Goal: Information Seeking & Learning: Learn about a topic

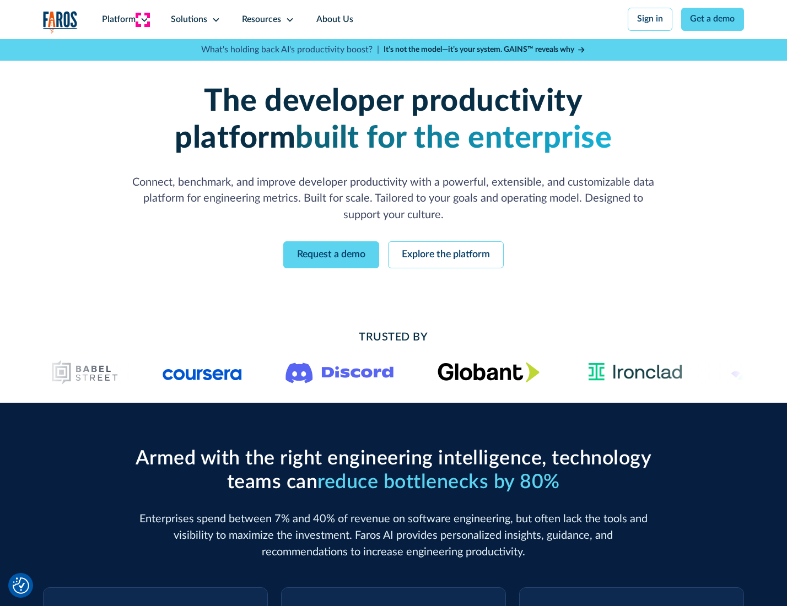
click at [143, 19] on icon at bounding box center [144, 19] width 9 height 9
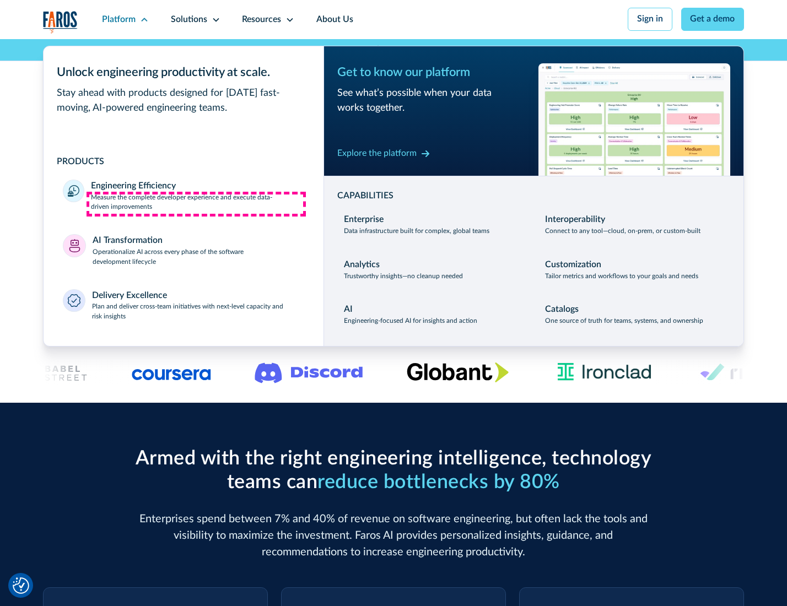
click at [196, 204] on p "Measure the complete developer experience and execute data-driven improvements" at bounding box center [197, 203] width 213 height 20
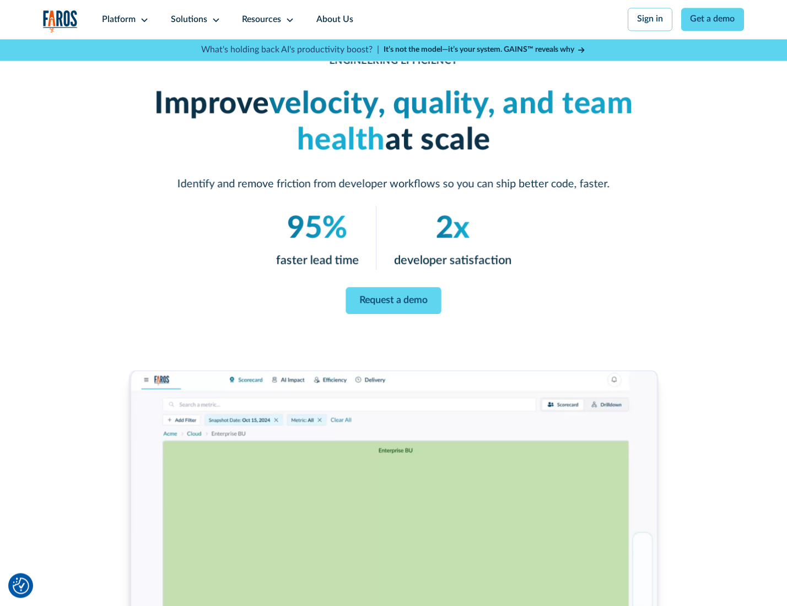
click at [393, 300] on link "Request a demo" at bounding box center [393, 300] width 95 height 26
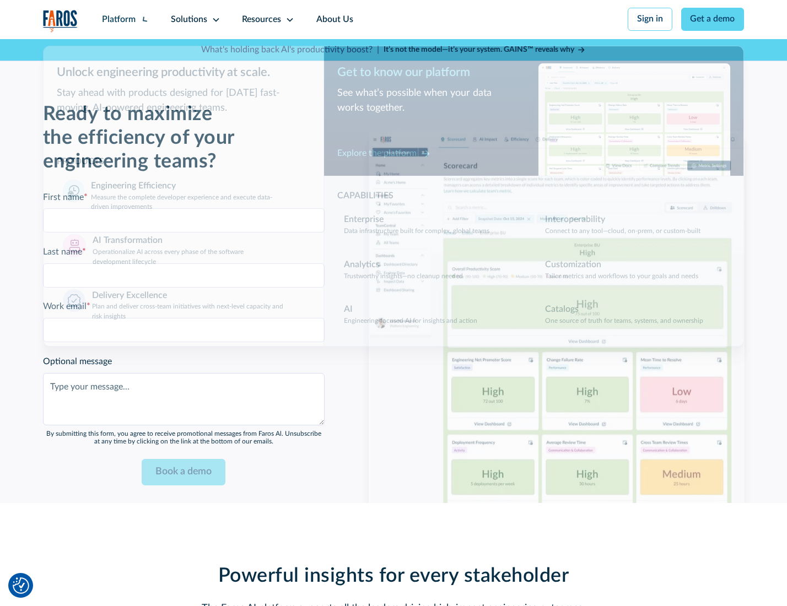
scroll to position [2399, 0]
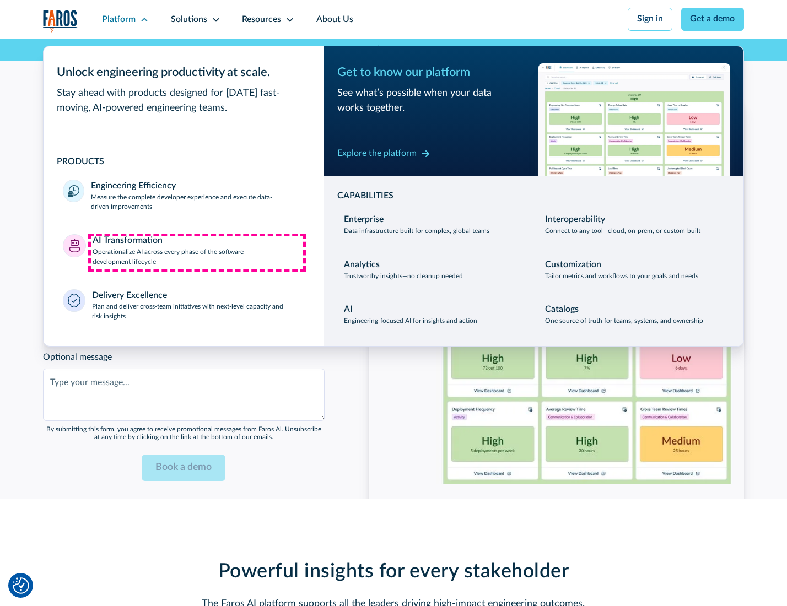
click at [197, 252] on p "Operationalize AI across every phase of the software development lifecycle" at bounding box center [199, 257] width 212 height 20
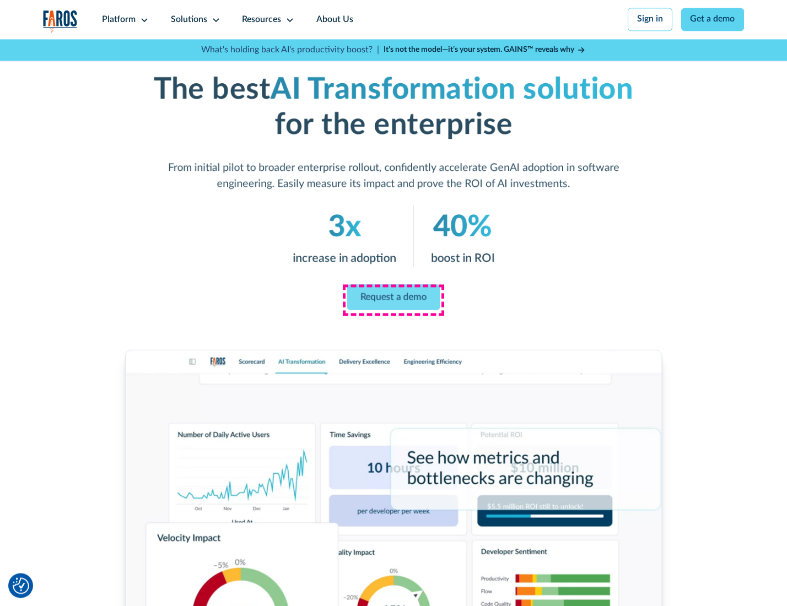
click at [393, 299] on link "Request a demo" at bounding box center [393, 297] width 93 height 26
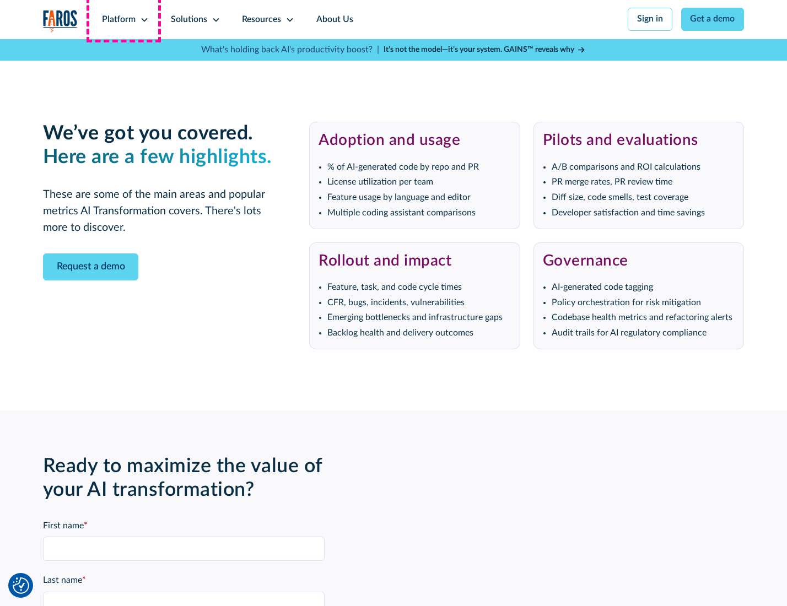
click at [123, 19] on div "Platform" at bounding box center [119, 19] width 34 height 13
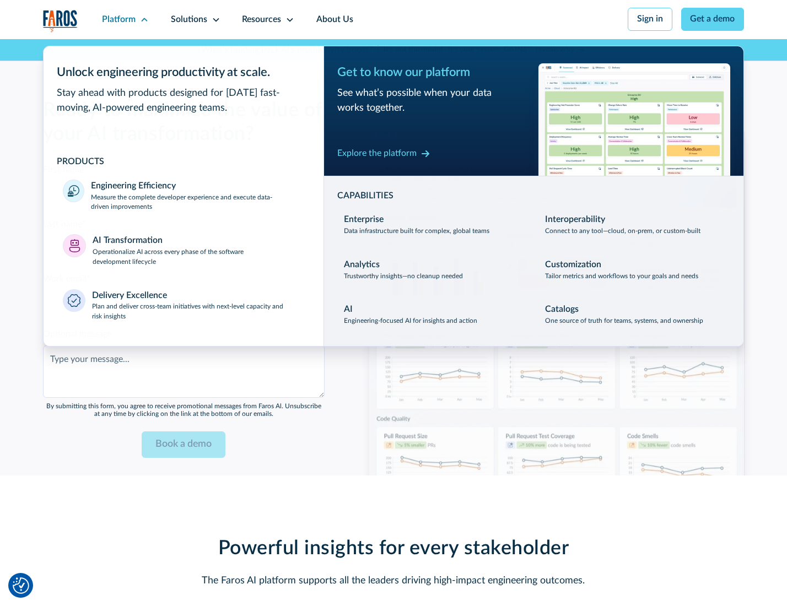
scroll to position [2665, 0]
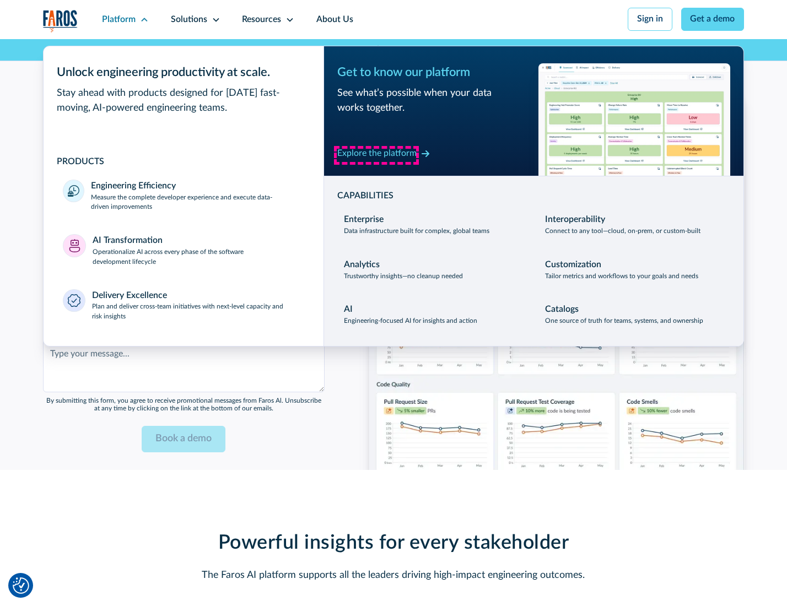
click at [376, 155] on div "Explore the platform" at bounding box center [376, 153] width 79 height 13
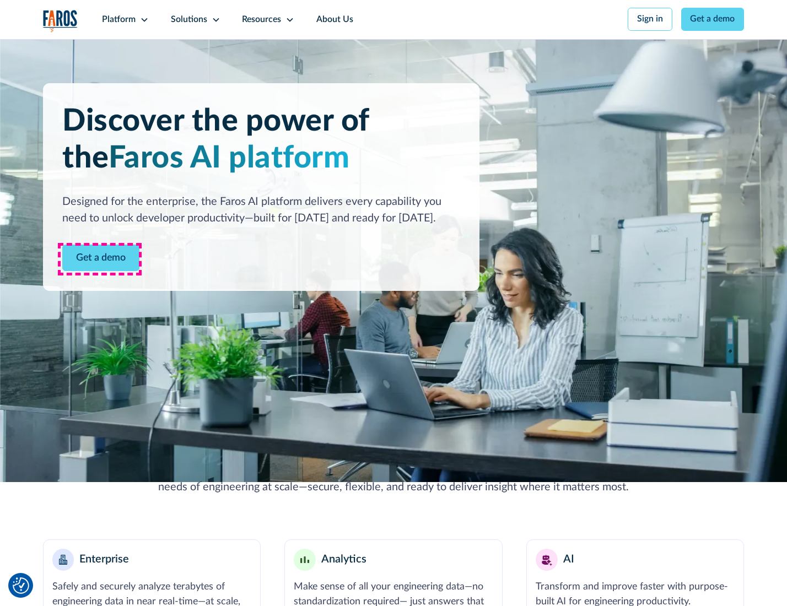
click at [100, 259] on link "Get a demo" at bounding box center [100, 258] width 77 height 27
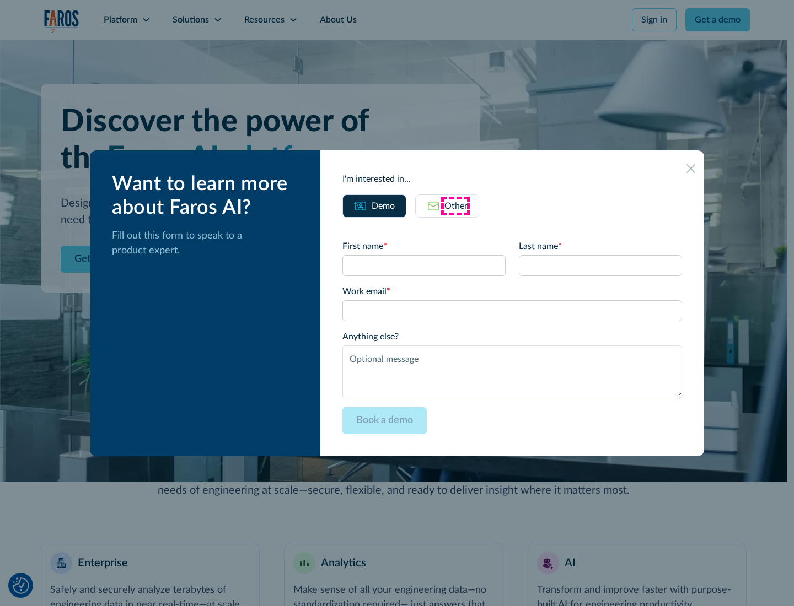
click at [455, 206] on div "Other" at bounding box center [455, 206] width 23 height 13
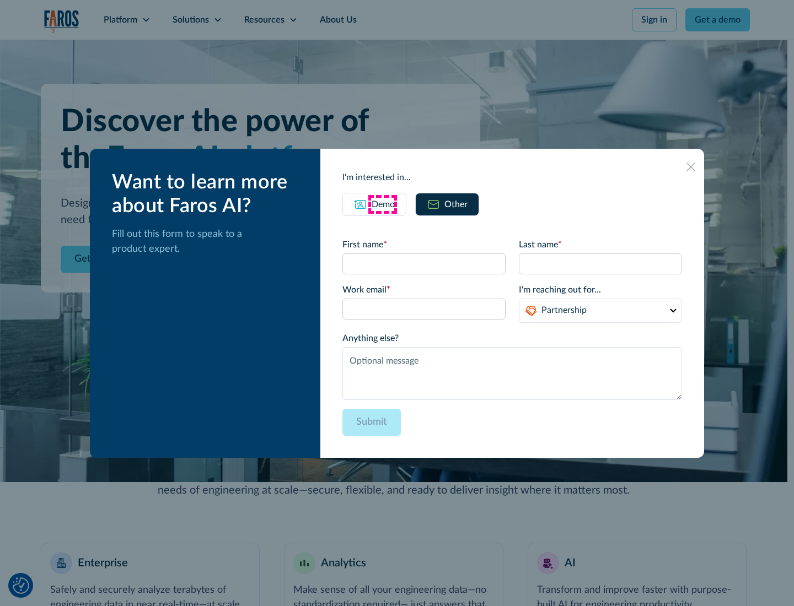
click at [382, 204] on div "Demo" at bounding box center [382, 204] width 23 height 13
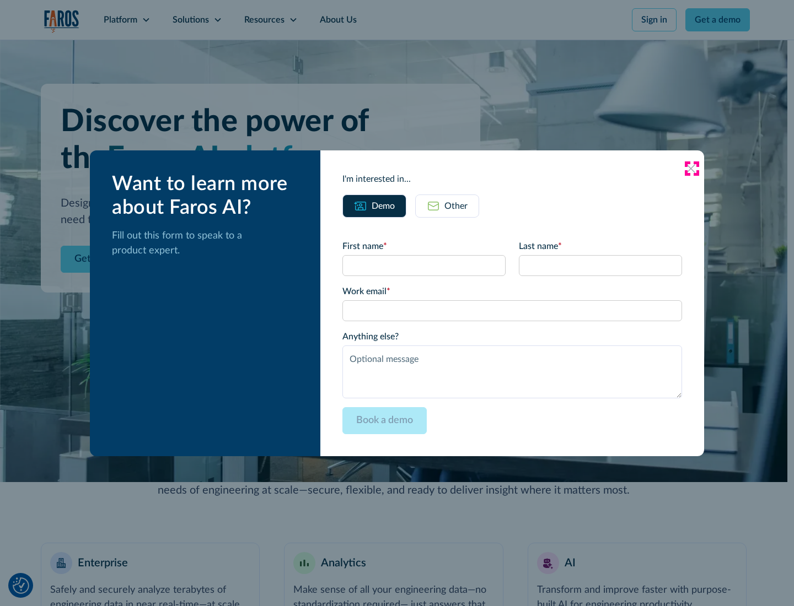
click at [691, 168] on icon at bounding box center [690, 168] width 9 height 9
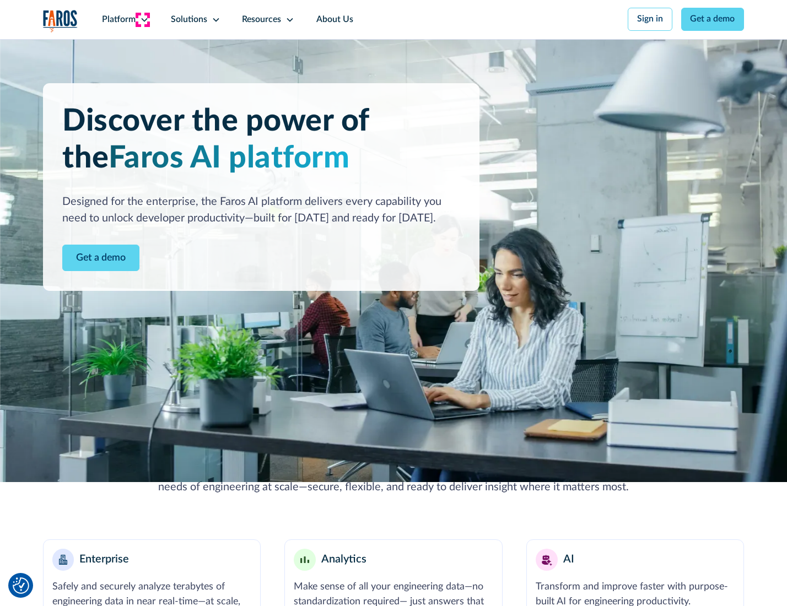
click at [143, 19] on icon at bounding box center [144, 19] width 9 height 9
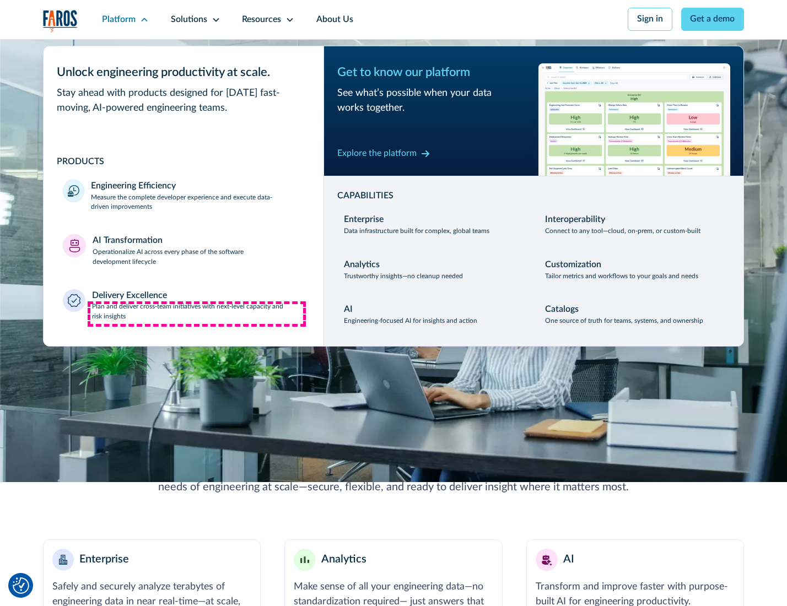
click at [197, 314] on p "Plan and deliver cross-team initiatives with next-level capacity and risk insig…" at bounding box center [198, 312] width 212 height 20
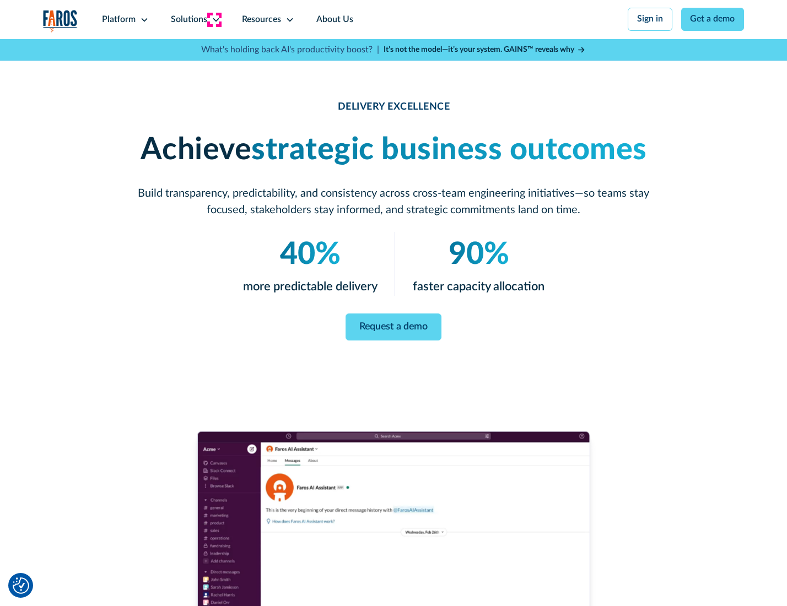
click at [214, 19] on icon at bounding box center [216, 19] width 9 height 9
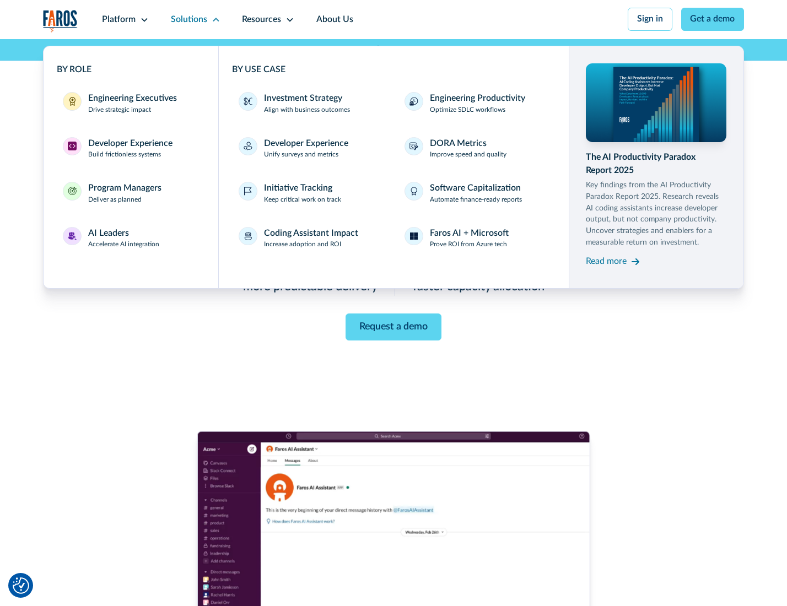
click at [129, 104] on div "Engineering Executives" at bounding box center [132, 98] width 89 height 13
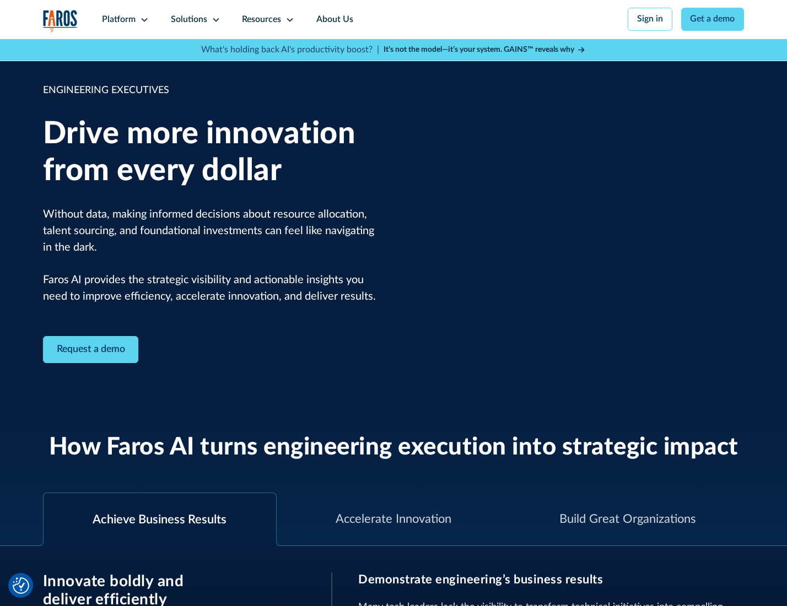
click at [214, 19] on icon at bounding box center [216, 19] width 9 height 9
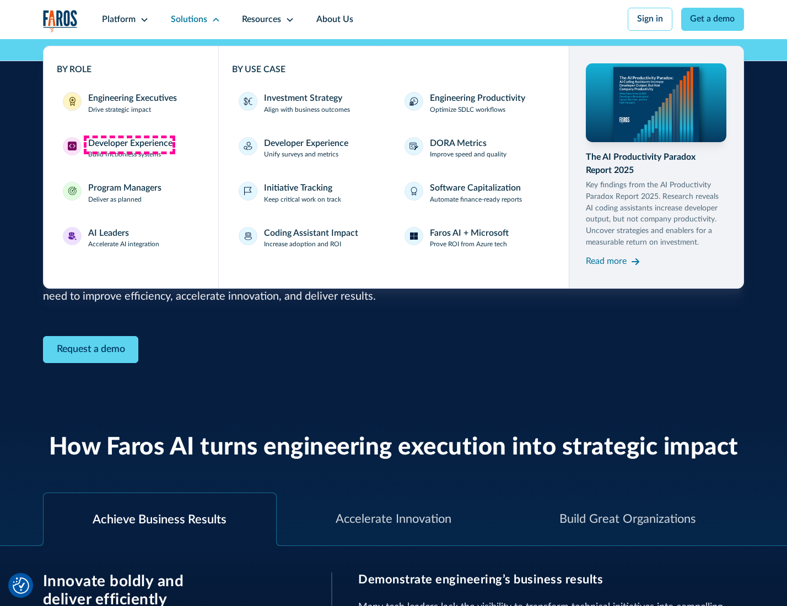
click at [129, 144] on div "Developer Experience" at bounding box center [130, 143] width 84 height 13
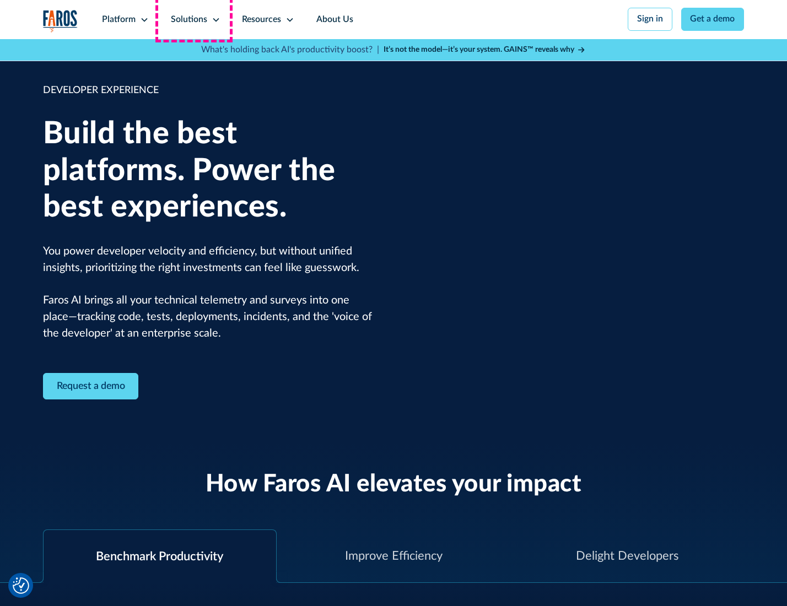
click at [194, 19] on div "Solutions" at bounding box center [189, 19] width 36 height 13
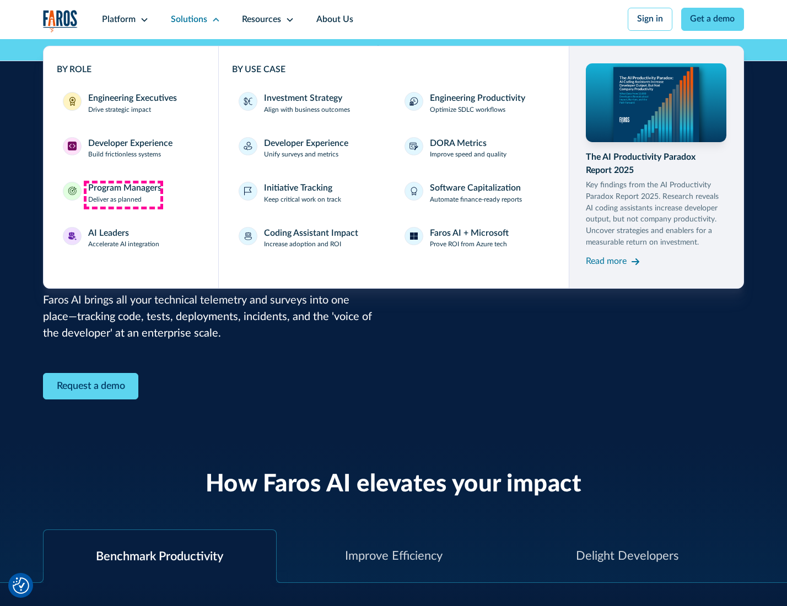
click at [123, 195] on div "Program Managers" at bounding box center [124, 188] width 73 height 13
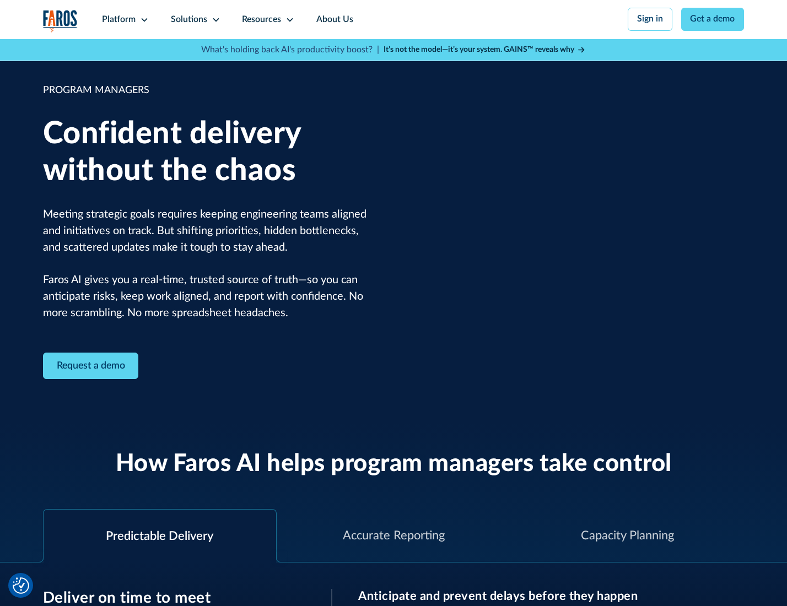
click at [214, 20] on icon at bounding box center [216, 19] width 9 height 9
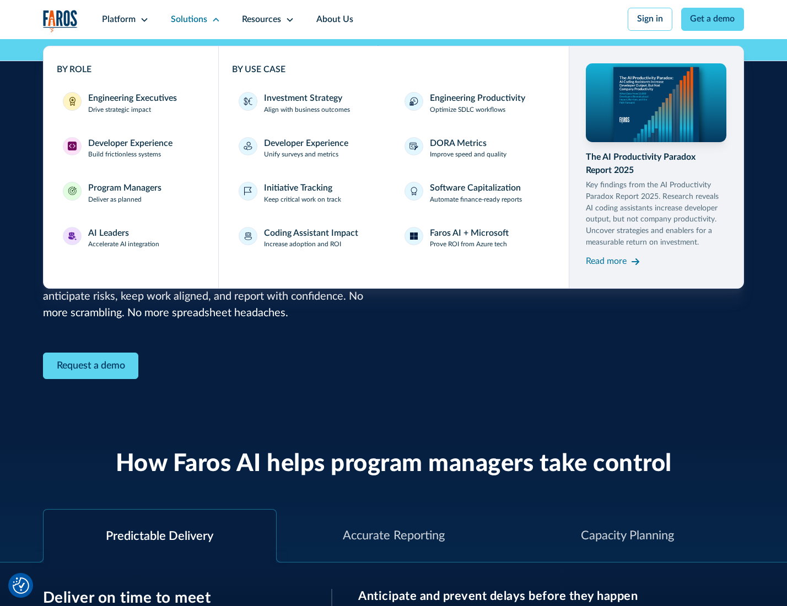
click at [122, 240] on div "AI Leaders" at bounding box center [108, 233] width 41 height 13
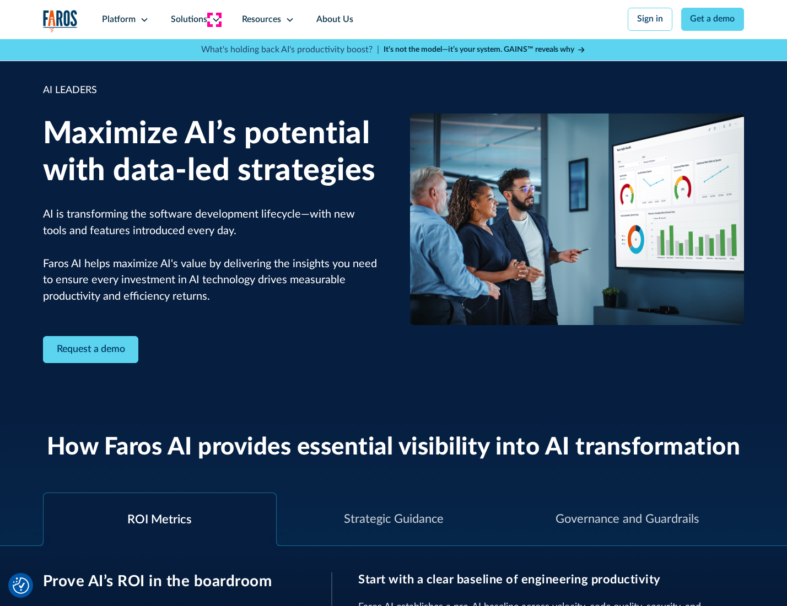
click at [214, 19] on icon at bounding box center [216, 19] width 9 height 9
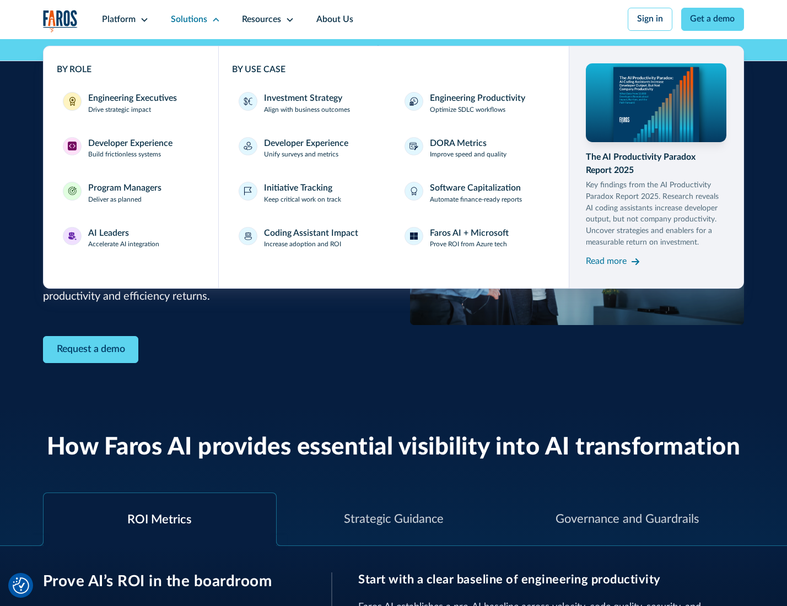
click at [302, 99] on div "Investment Strategy" at bounding box center [303, 98] width 78 height 13
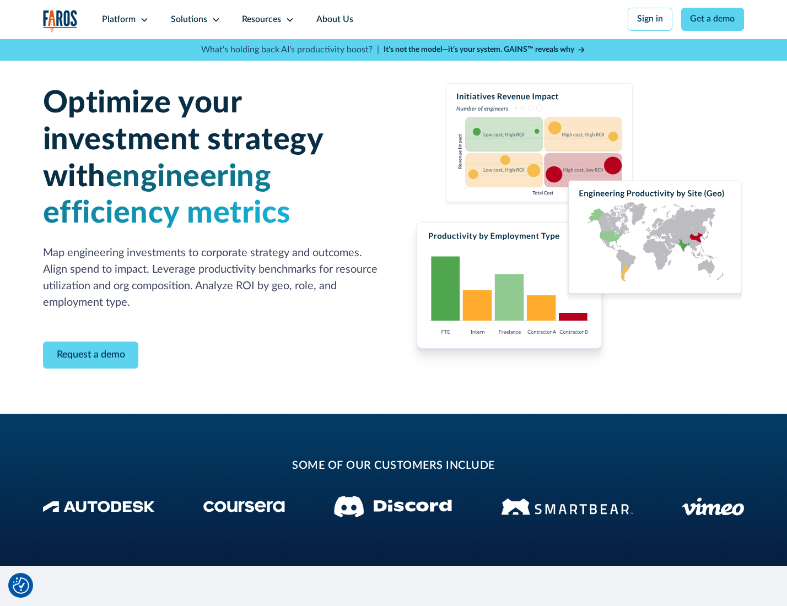
click at [214, 19] on icon at bounding box center [216, 19] width 9 height 9
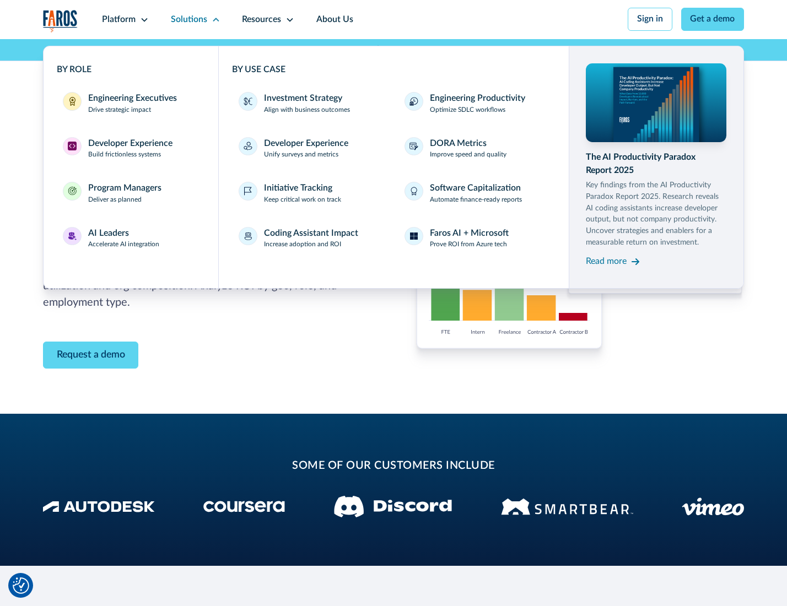
click at [469, 246] on p "Prove ROI from Azure tech" at bounding box center [468, 245] width 77 height 10
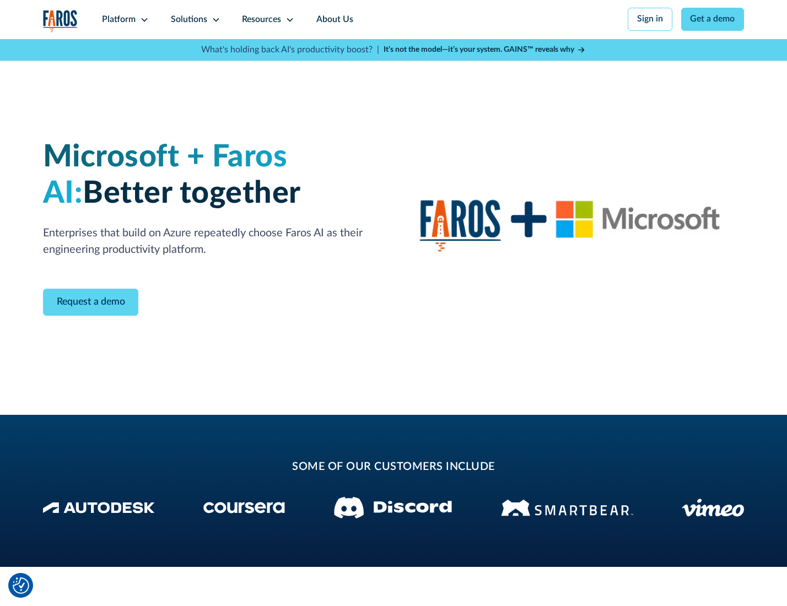
click at [214, 19] on icon at bounding box center [216, 19] width 9 height 9
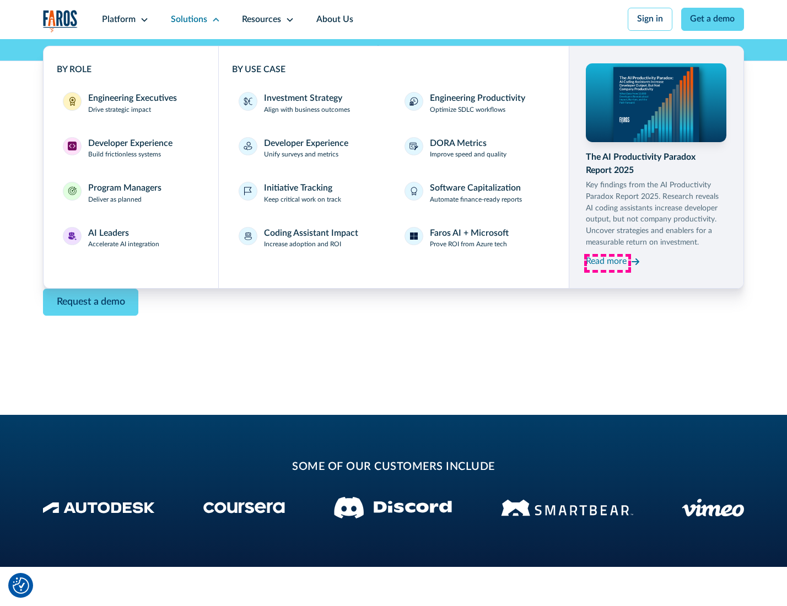
click at [607, 263] on div "Read more" at bounding box center [606, 261] width 41 height 13
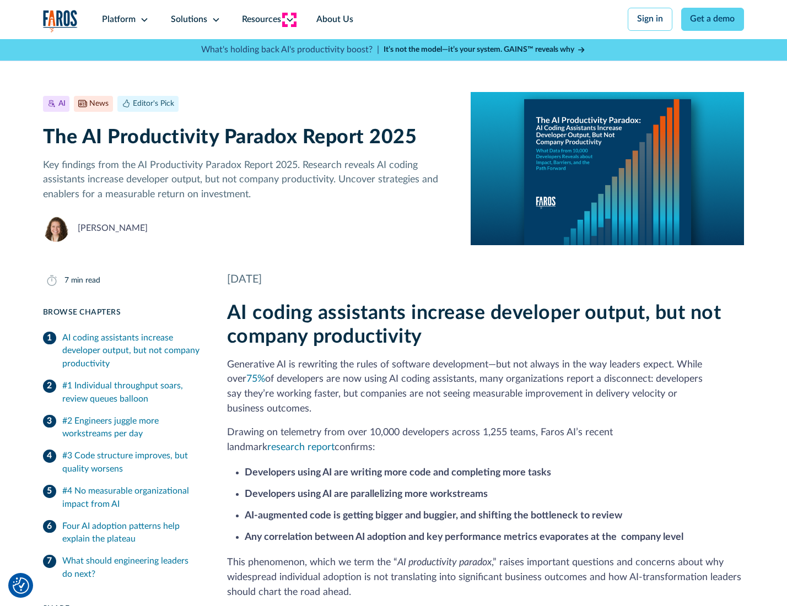
click at [289, 19] on icon at bounding box center [290, 19] width 9 height 9
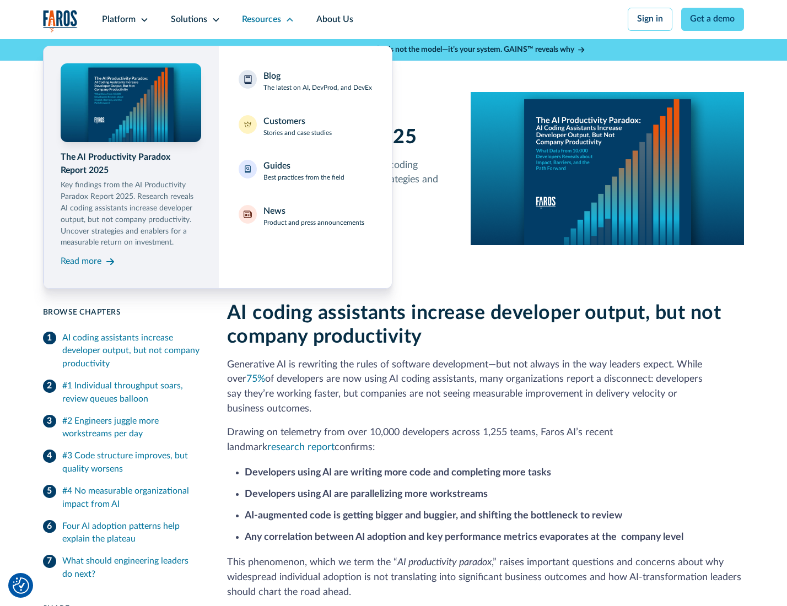
click at [317, 82] on div "Blog The latest on AI, DevProd, and DevEx" at bounding box center [317, 81] width 109 height 23
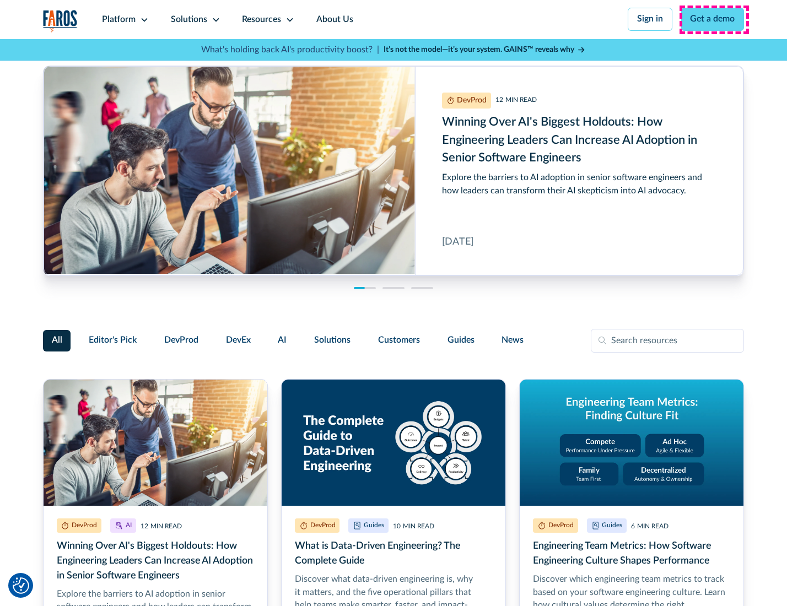
click at [714, 19] on link "Get a demo" at bounding box center [712, 19] width 63 height 23
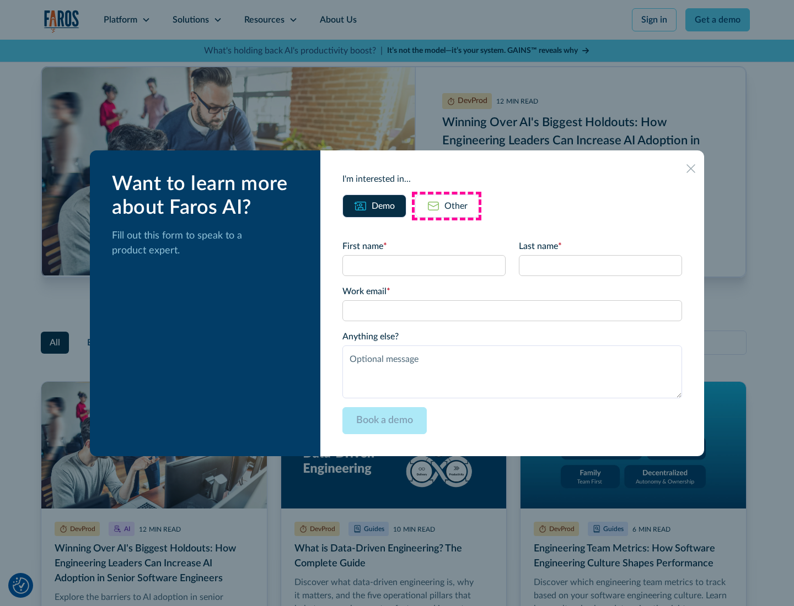
click at [446, 206] on div "Other" at bounding box center [455, 206] width 23 height 13
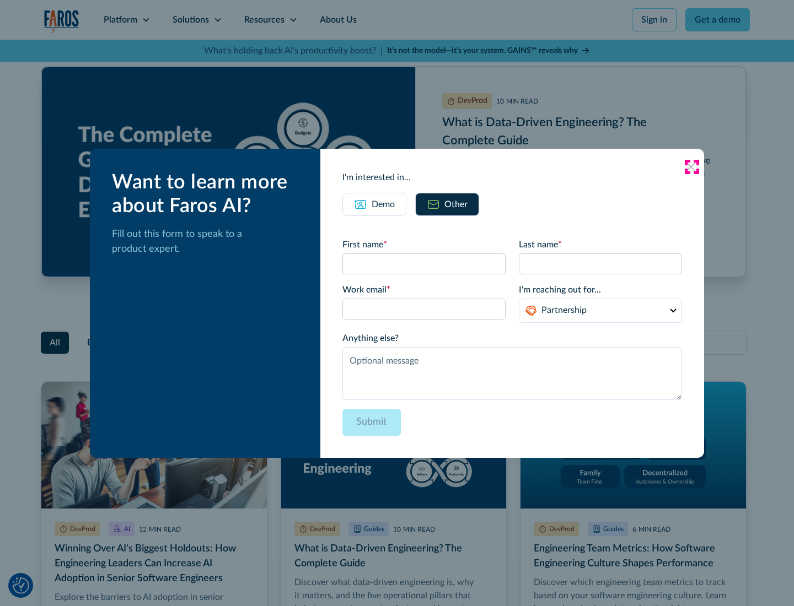
click at [691, 166] on icon at bounding box center [690, 167] width 9 height 9
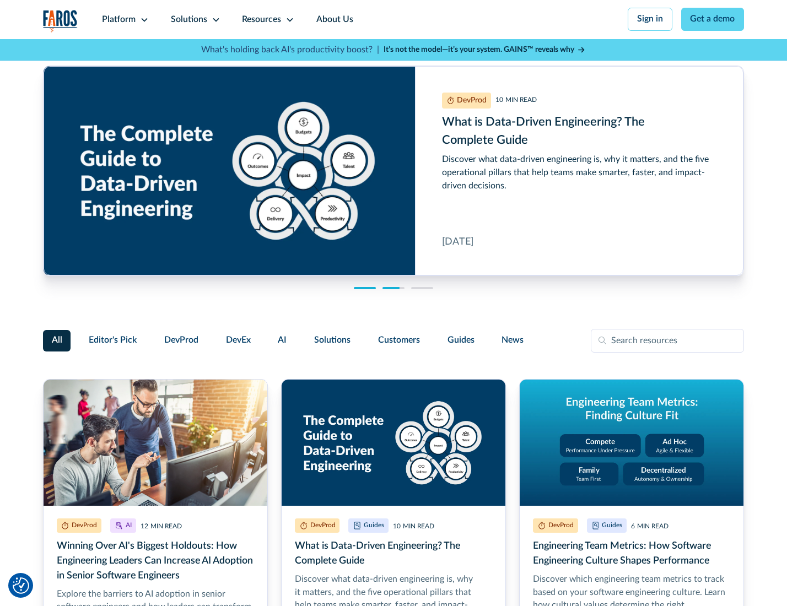
click at [333, 19] on link "About Us" at bounding box center [334, 19] width 59 height 39
